Goal: Task Accomplishment & Management: Manage account settings

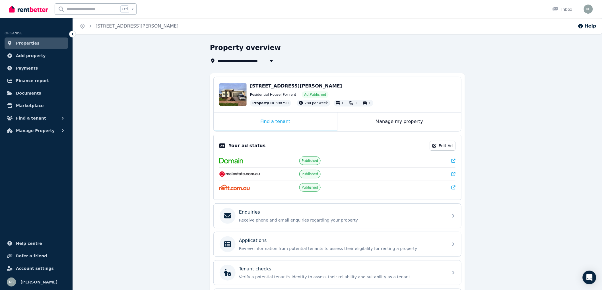
click at [354, 87] on div "[STREET_ADDRESS][PERSON_NAME]" at bounding box center [352, 86] width 205 height 7
click at [254, 84] on span "[STREET_ADDRESS][PERSON_NAME]" at bounding box center [296, 85] width 92 height 5
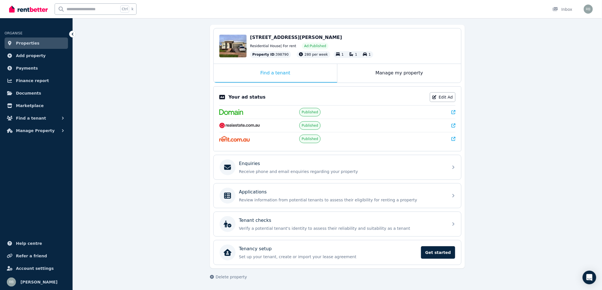
scroll to position [49, 0]
click at [267, 164] on div "Enquiries" at bounding box center [342, 163] width 206 height 7
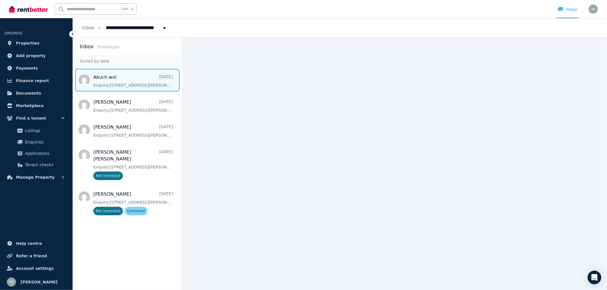
click at [122, 80] on span "Message list" at bounding box center [127, 80] width 109 height 23
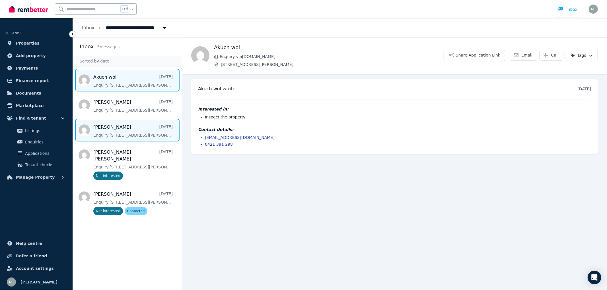
click at [133, 132] on span "Message list" at bounding box center [127, 130] width 109 height 23
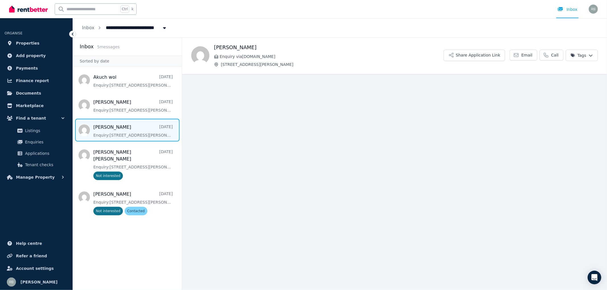
click at [587, 53] on html "**********" at bounding box center [303, 145] width 607 height 290
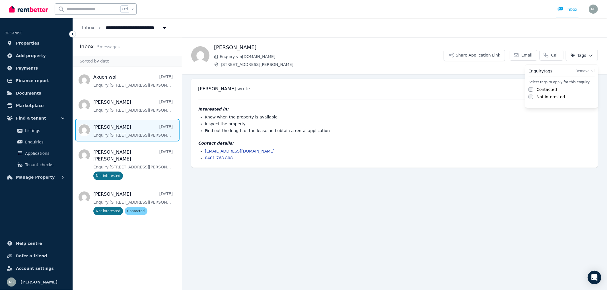
click at [550, 89] on label "Contacted" at bounding box center [546, 90] width 20 height 6
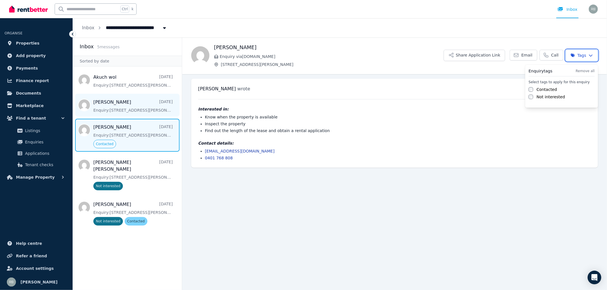
click at [133, 109] on html "**********" at bounding box center [303, 145] width 607 height 290
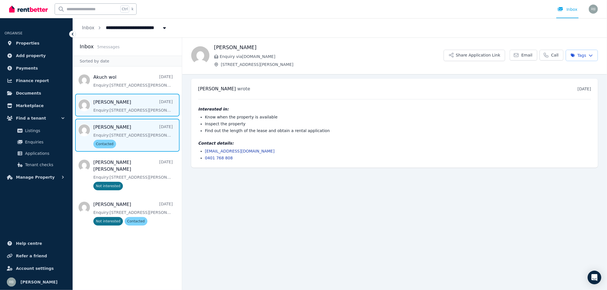
click at [140, 106] on span "Message list" at bounding box center [127, 105] width 109 height 23
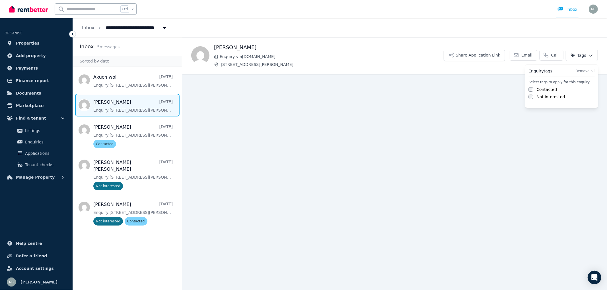
click at [591, 57] on html "**********" at bounding box center [303, 145] width 607 height 290
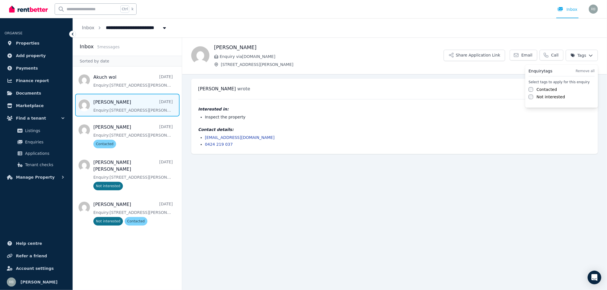
click at [546, 90] on label "Contacted" at bounding box center [546, 90] width 20 height 6
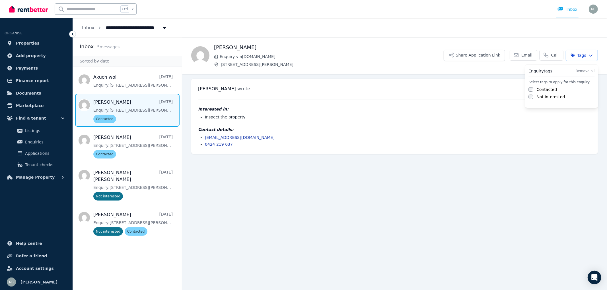
click at [545, 96] on label "Not interested" at bounding box center [550, 97] width 28 height 6
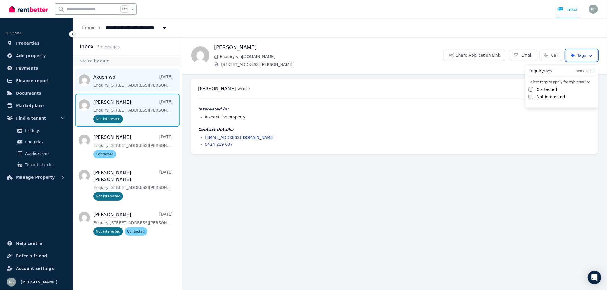
click at [129, 83] on html "**********" at bounding box center [303, 145] width 607 height 290
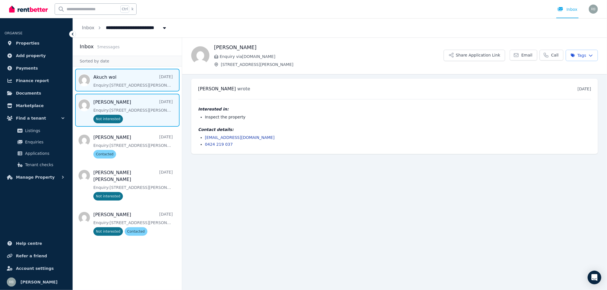
click at [121, 81] on span "Message list" at bounding box center [127, 80] width 109 height 23
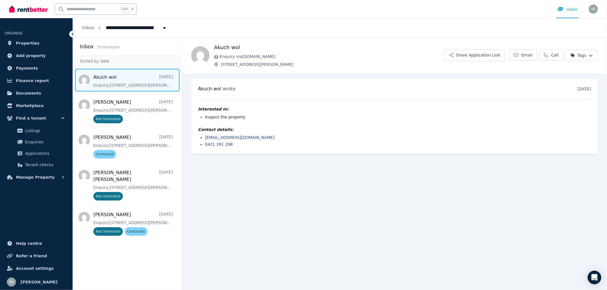
click at [120, 27] on span "[STREET_ADDRESS][PERSON_NAME]" at bounding box center [149, 27] width 94 height 9
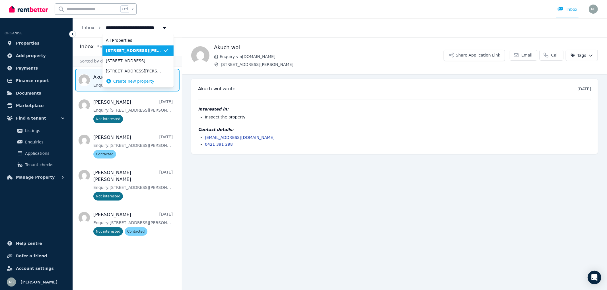
click at [118, 50] on span "[STREET_ADDRESS][PERSON_NAME]" at bounding box center [134, 51] width 57 height 6
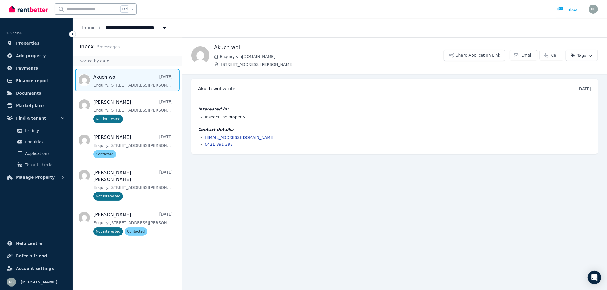
click at [162, 27] on icon "Breadcrumb" at bounding box center [165, 28] width 6 height 5
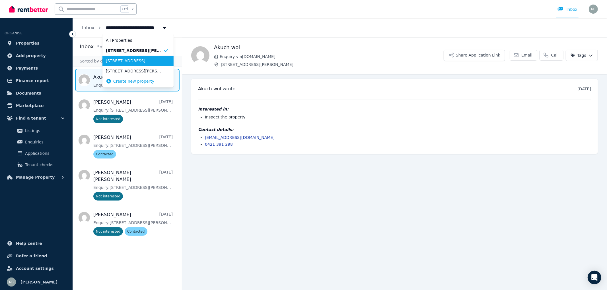
click at [143, 61] on span "[STREET_ADDRESS]" at bounding box center [134, 61] width 57 height 6
type input "**********"
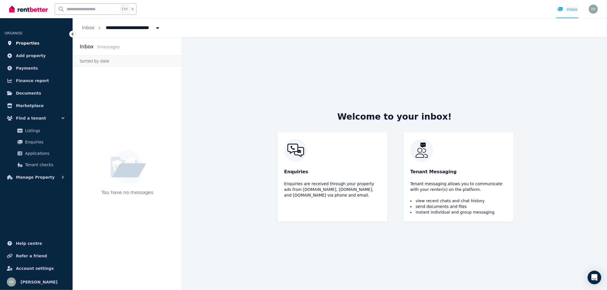
click at [20, 42] on span "Properties" at bounding box center [28, 43] width 24 height 7
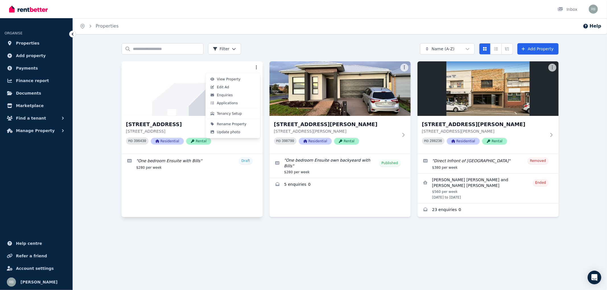
click at [257, 68] on html "Open main menu Inbox Open user menu ORGANISE Properties Add property Payments F…" at bounding box center [303, 145] width 607 height 290
click at [231, 85] on link "Edit Ad" at bounding box center [233, 87] width 52 height 8
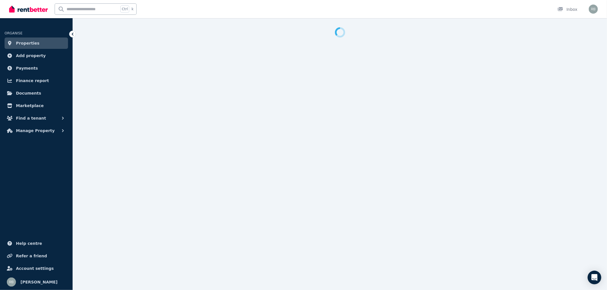
select select "***"
select select "**********"
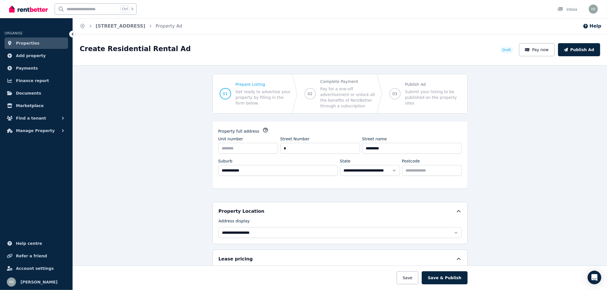
click at [72, 34] on icon at bounding box center [73, 34] width 2 height 3
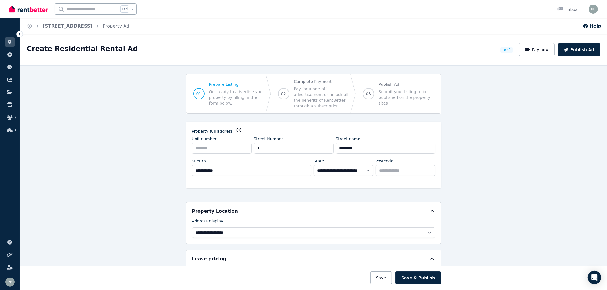
click at [18, 35] on icon at bounding box center [20, 34] width 6 height 6
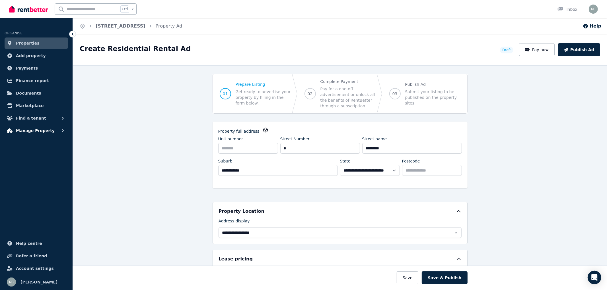
click at [41, 133] on span "Manage Property" at bounding box center [35, 130] width 39 height 7
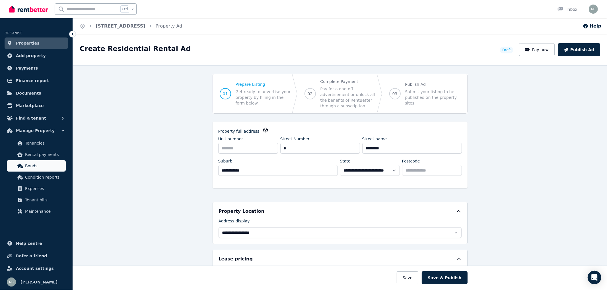
click at [34, 165] on span "Bonds" at bounding box center [44, 166] width 38 height 7
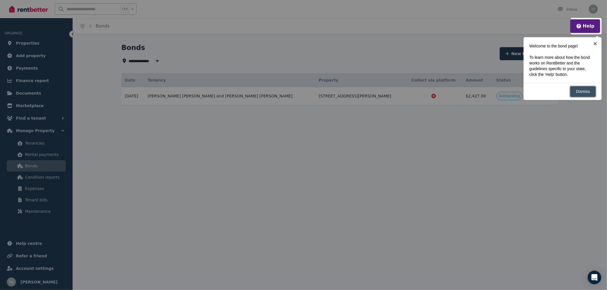
click at [581, 93] on link "Dismiss" at bounding box center [583, 91] width 26 height 11
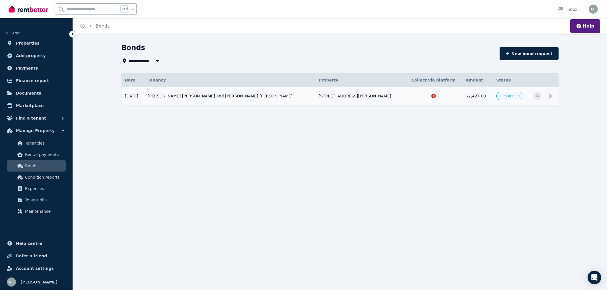
click at [550, 96] on icon at bounding box center [550, 96] width 7 height 7
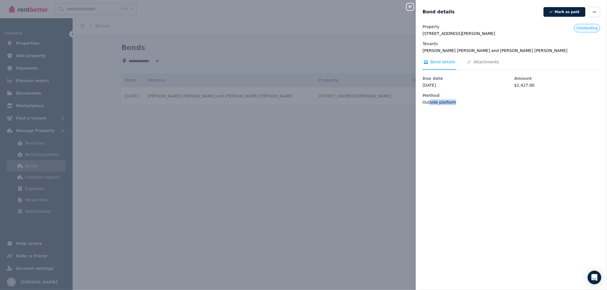
drag, startPoint x: 428, startPoint y: 101, endPoint x: 451, endPoint y: 101, distance: 22.8
click at [451, 101] on dd "Outside platform" at bounding box center [465, 103] width 86 height 6
click at [592, 11] on icon "button" at bounding box center [594, 12] width 5 height 4
click at [585, 67] on nav "Bond details Attachments" at bounding box center [511, 64] width 178 height 11
click at [411, 7] on icon "button" at bounding box center [410, 6] width 7 height 5
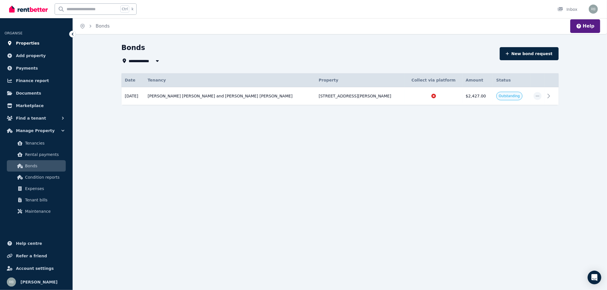
click at [29, 41] on span "Properties" at bounding box center [28, 43] width 24 height 7
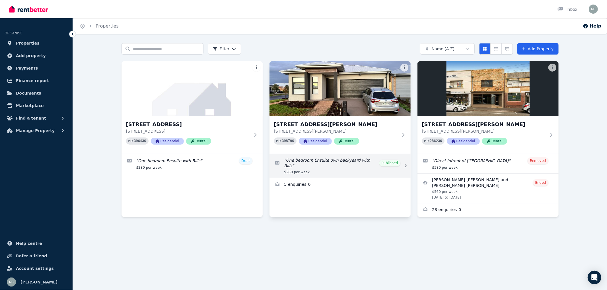
click at [315, 163] on link "Edit listing: One bedroom Ensuite own backyeard with Bills" at bounding box center [339, 166] width 141 height 24
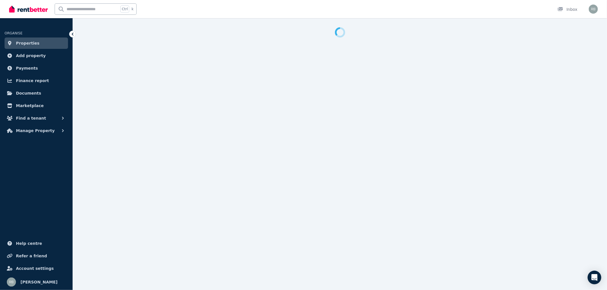
select select "**********"
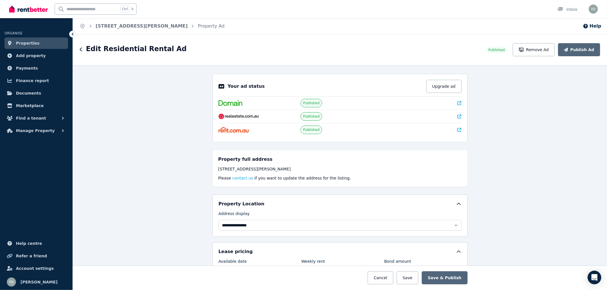
click at [228, 102] on img at bounding box center [230, 103] width 24 height 6
click at [458, 104] on icon at bounding box center [459, 103] width 4 height 4
click at [457, 117] on icon at bounding box center [459, 117] width 4 height 4
click at [457, 131] on icon at bounding box center [459, 130] width 4 height 4
